Goal: Information Seeking & Learning: Learn about a topic

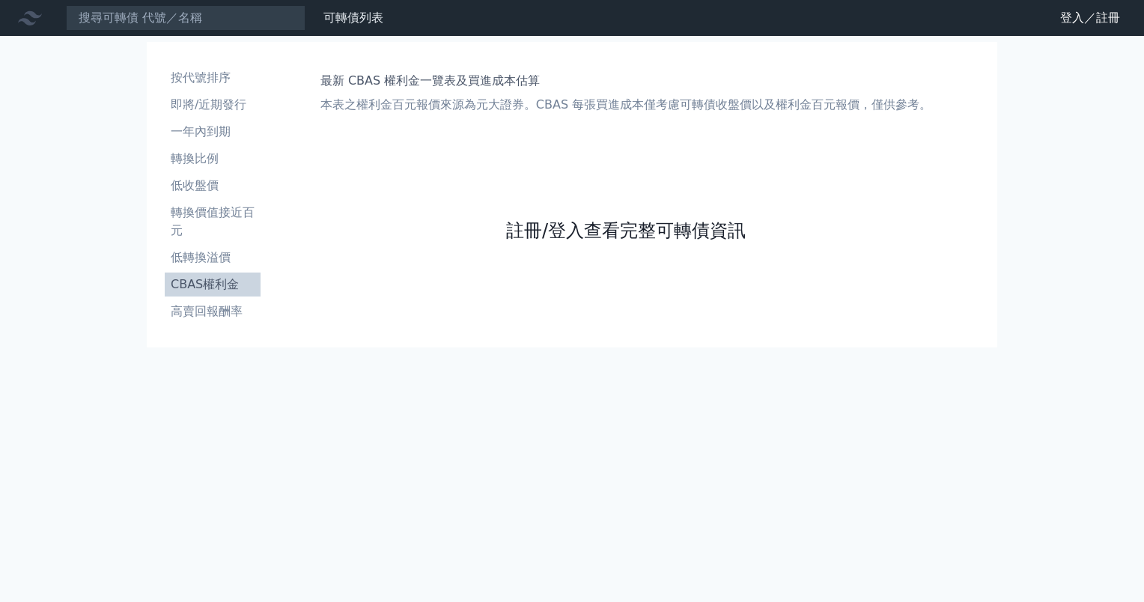
click at [611, 225] on link "註冊/登入查看完整可轉債資訊" at bounding box center [626, 231] width 240 height 24
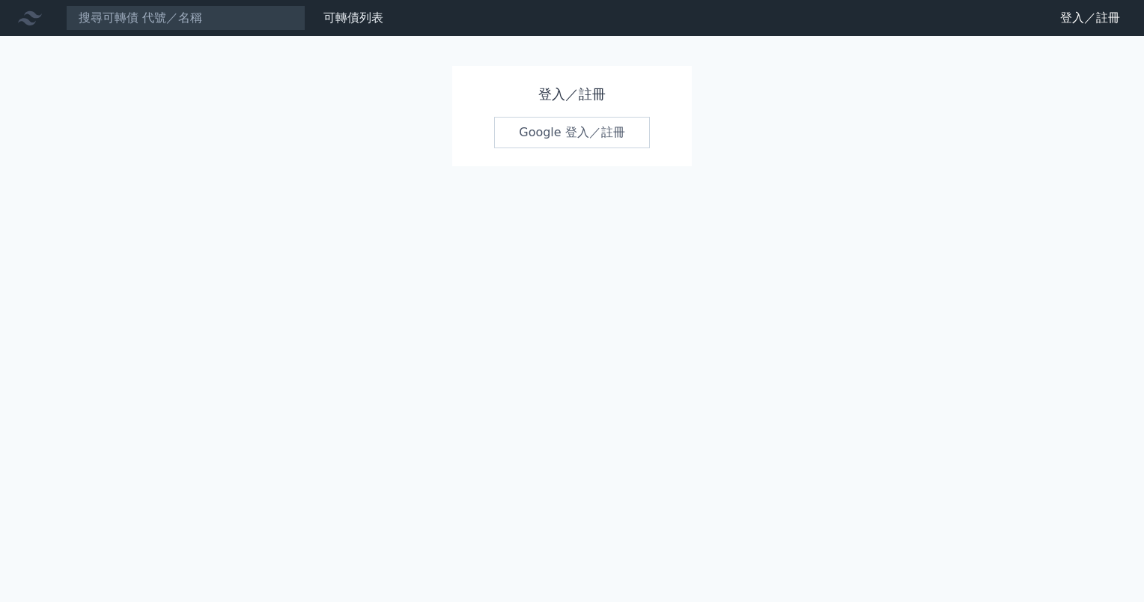
click at [636, 118] on link "Google 登入／註冊" at bounding box center [572, 132] width 156 height 31
click at [634, 125] on link "Google 登入／註冊" at bounding box center [572, 132] width 156 height 31
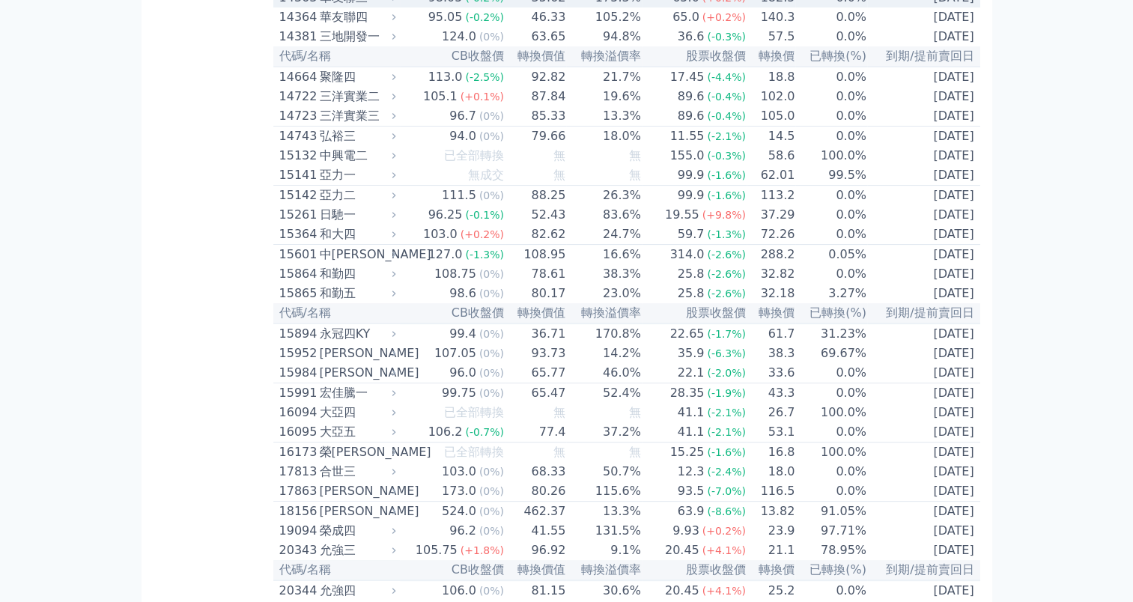
scroll to position [599, 0]
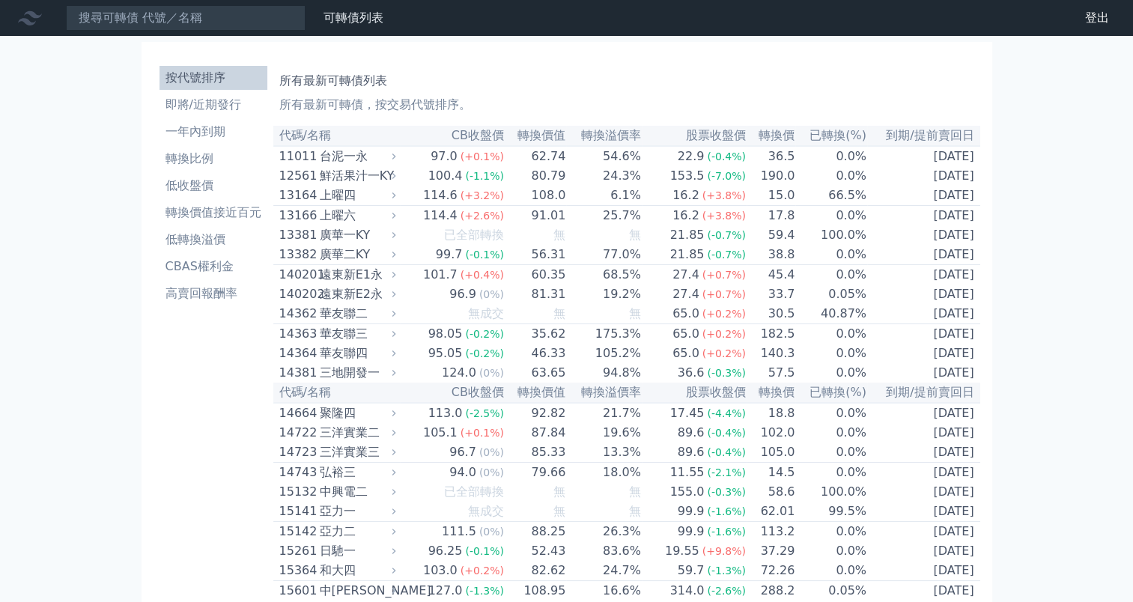
scroll to position [7636, 0]
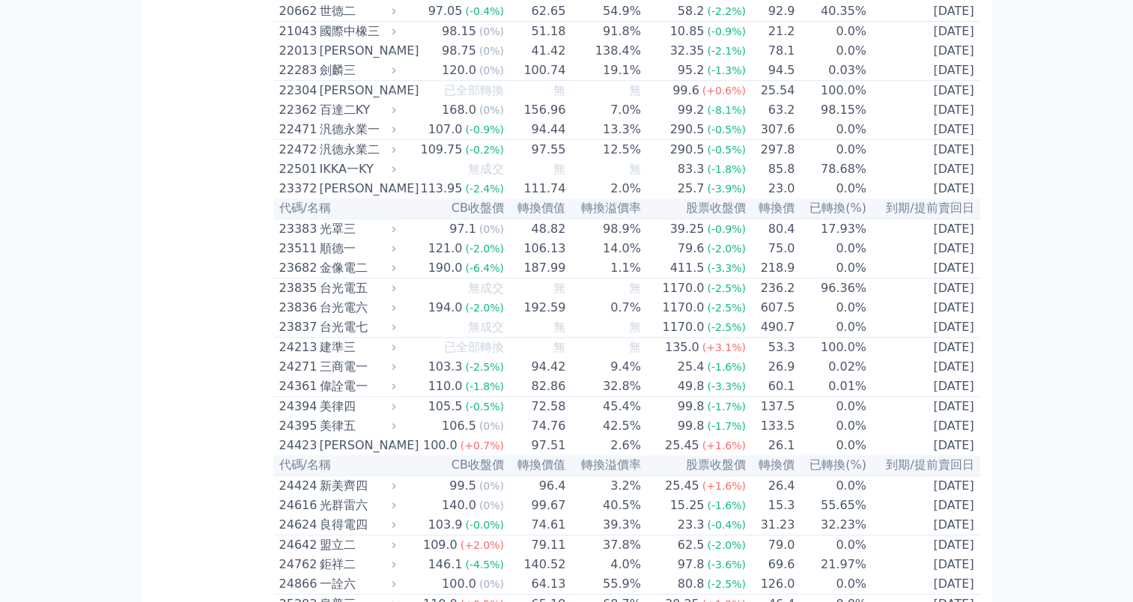
scroll to position [0, 0]
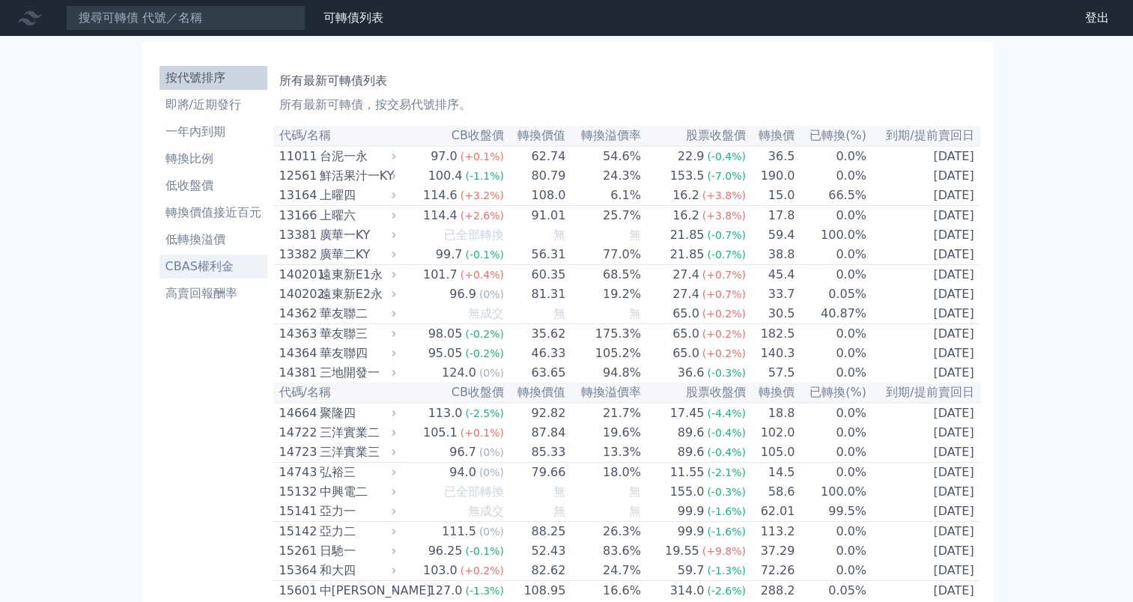
click at [240, 261] on li "CBAS權利金" at bounding box center [213, 267] width 108 height 18
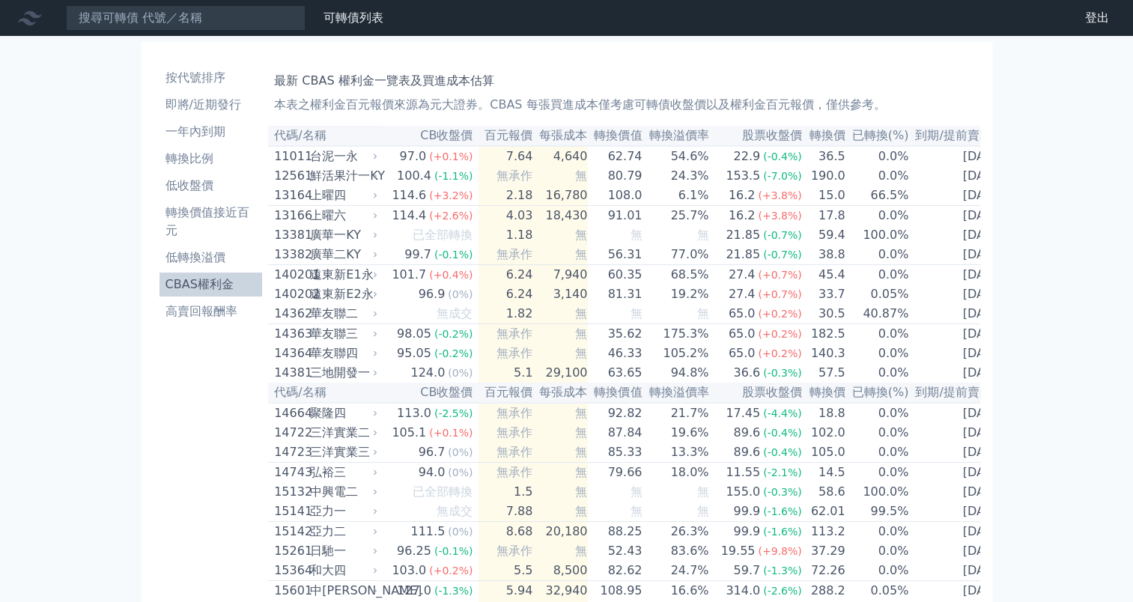
scroll to position [7509, 0]
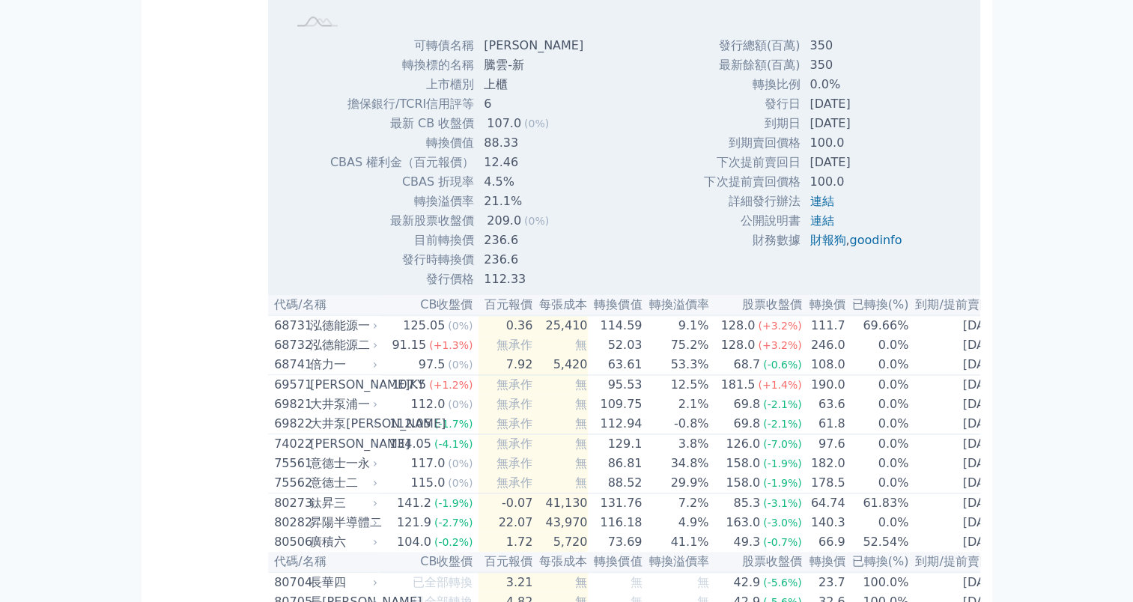
scroll to position [7659, 0]
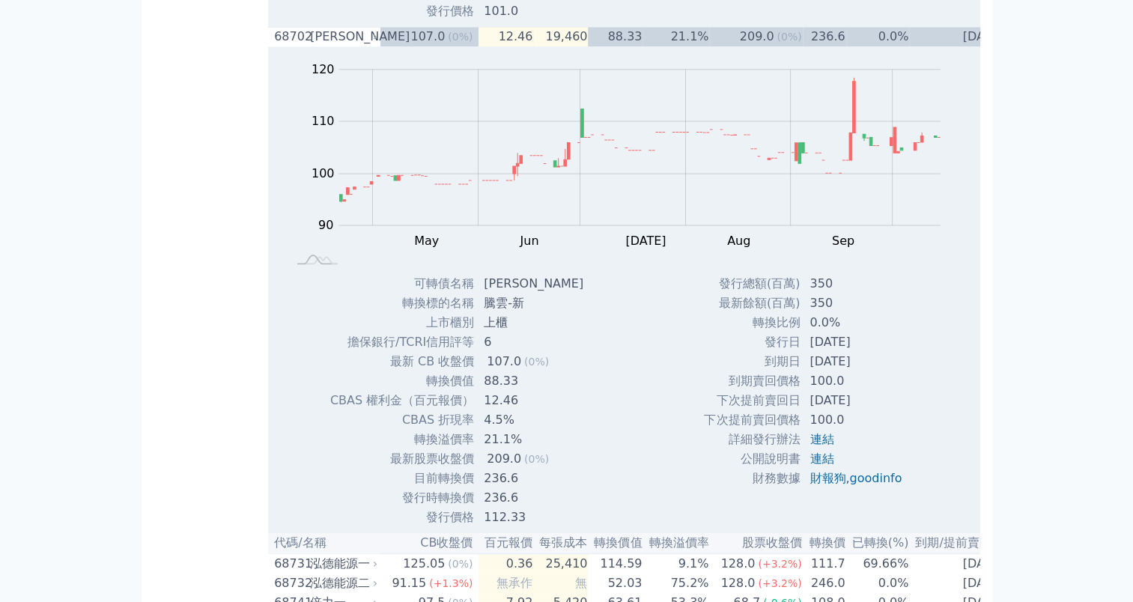
scroll to position [7733, 0]
